Goal: Leave review/rating

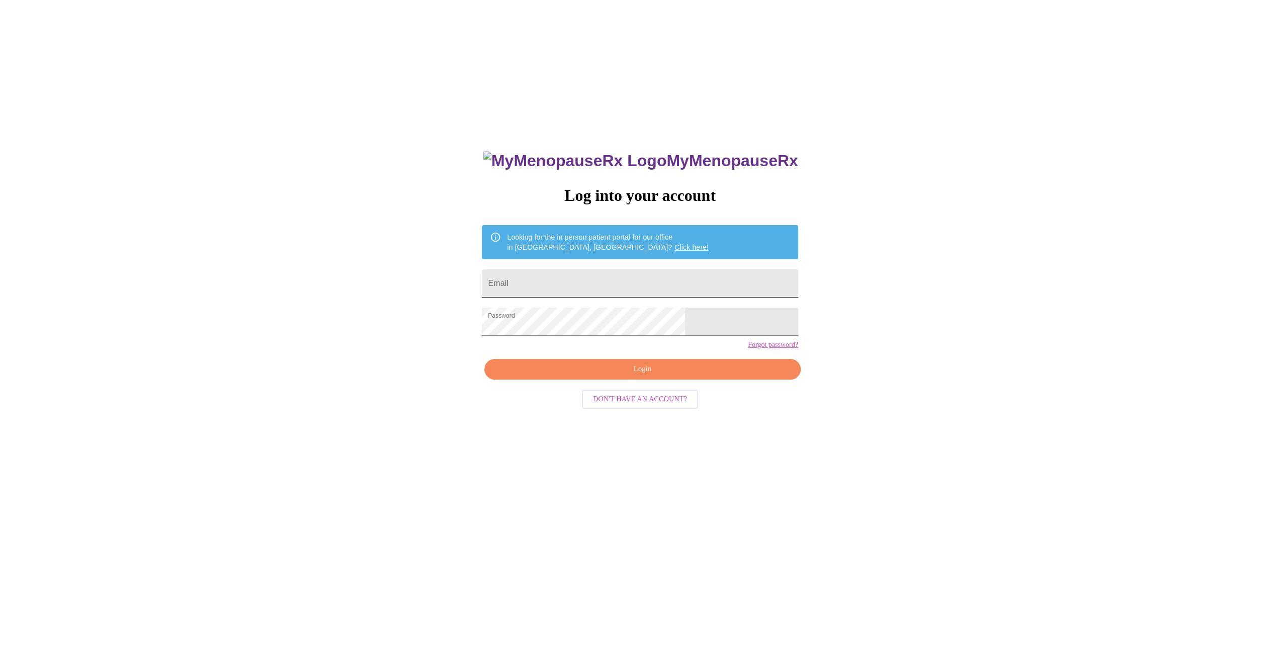
click at [590, 290] on input "Email" at bounding box center [640, 283] width 316 height 28
type input "[EMAIL_ADDRESS][DOMAIN_NAME]"
click at [599, 375] on span "Login" at bounding box center [642, 369] width 293 height 13
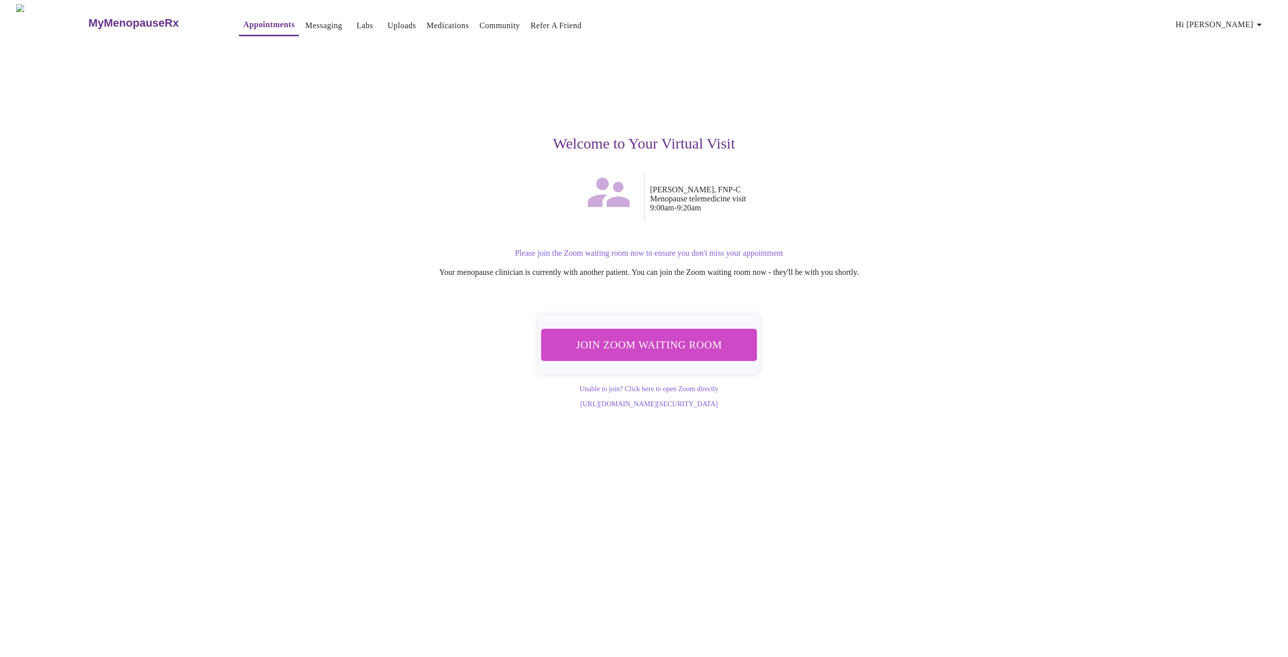
click at [681, 338] on span "Join Zoom Waiting Room" at bounding box center [648, 344] width 189 height 19
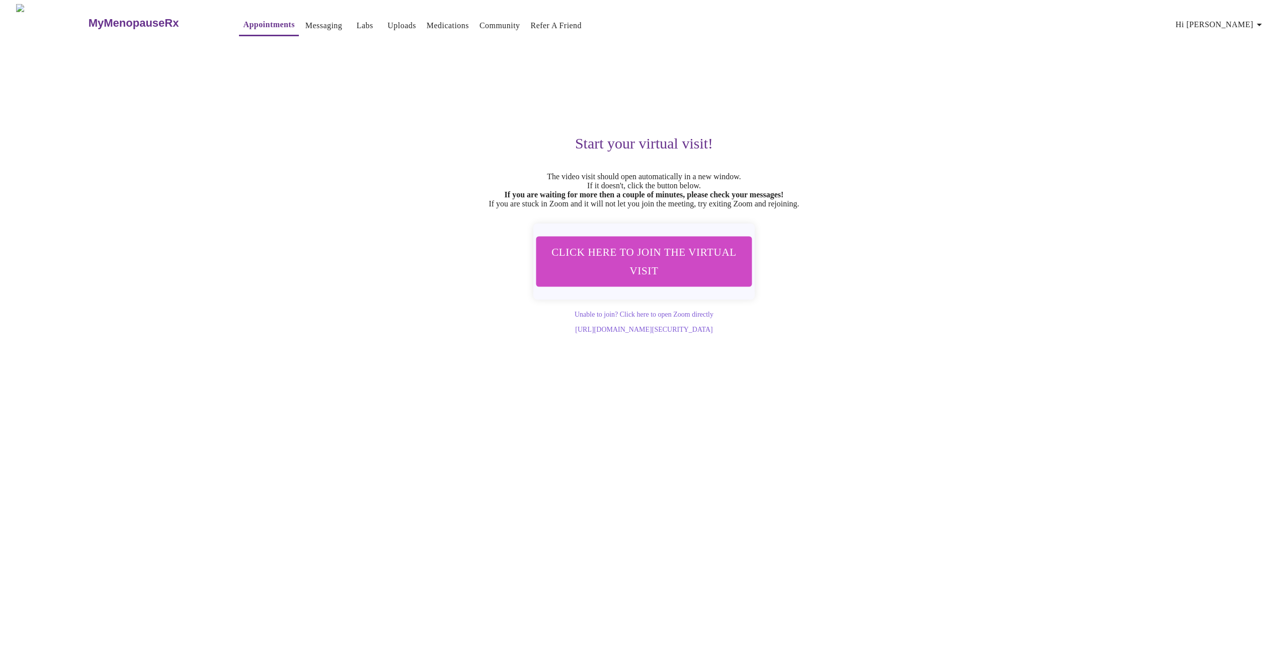
click at [679, 268] on span "Click here to join the virtual visit" at bounding box center [643, 260] width 189 height 37
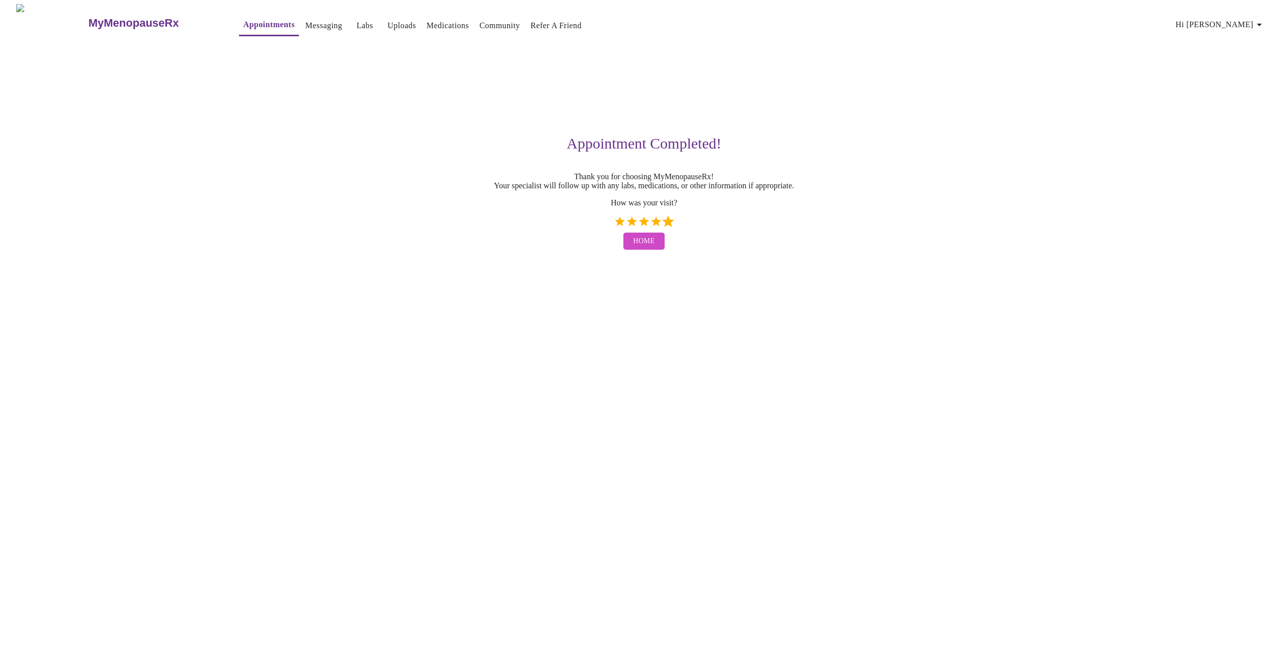
click at [672, 226] on label "5 Stars" at bounding box center [668, 221] width 12 height 12
click at [614, 225] on input "5 Stars" at bounding box center [613, 225] width 1 height 1
radio input "true"
